Goal: Find specific page/section: Find specific page/section

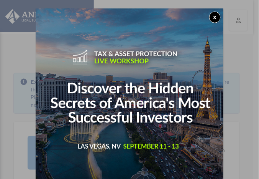
scroll to position [2, 0]
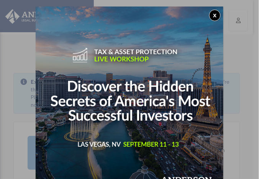
click at [216, 12] on button "x" at bounding box center [214, 15] width 11 height 11
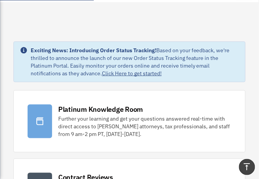
scroll to position [0, 0]
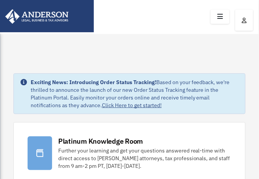
click at [220, 15] on icon at bounding box center [220, 17] width 11 height 12
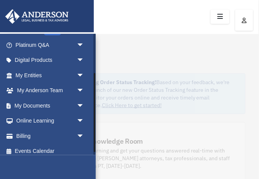
scroll to position [60, 0]
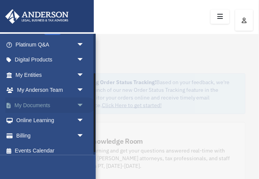
click at [78, 103] on span "arrow_drop_down" at bounding box center [84, 105] width 15 height 16
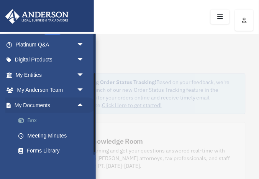
click at [35, 118] on link "Box" at bounding box center [53, 120] width 85 height 15
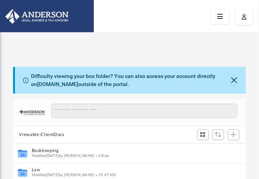
scroll to position [174, 233]
click at [235, 79] on button "Close" at bounding box center [235, 80] width 8 height 11
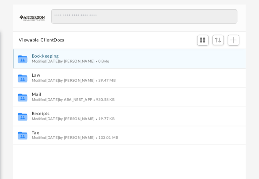
scroll to position [62, 0]
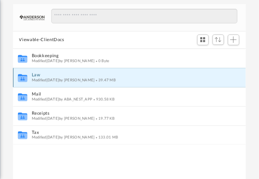
click at [36, 74] on button "Law" at bounding box center [124, 74] width 186 height 5
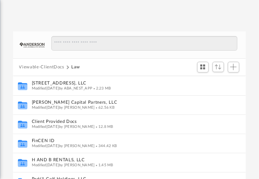
scroll to position [33, 0]
